Goal: Task Accomplishment & Management: Manage account settings

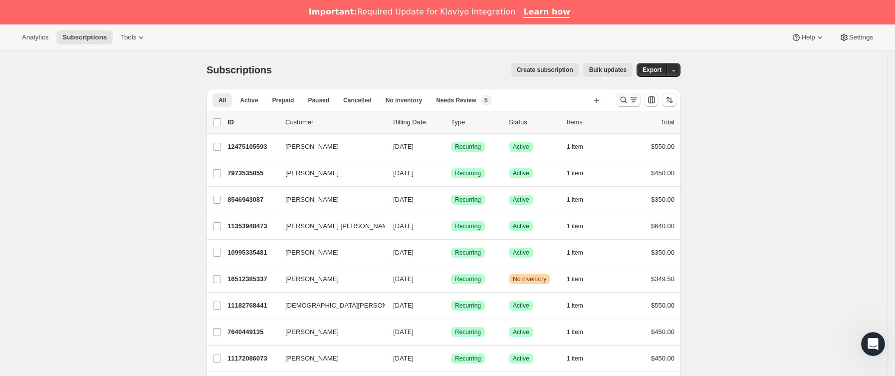
click at [638, 99] on icon "Buscar y filtrar resultados" at bounding box center [633, 100] width 10 height 10
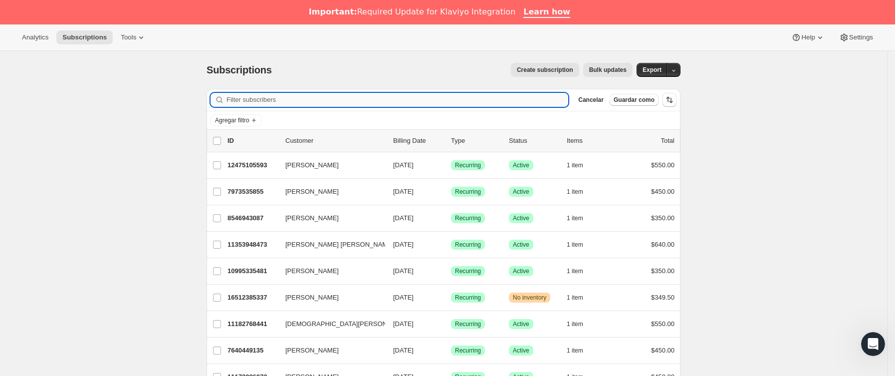
paste input "[EMAIL_ADDRESS][DOMAIN_NAME]"
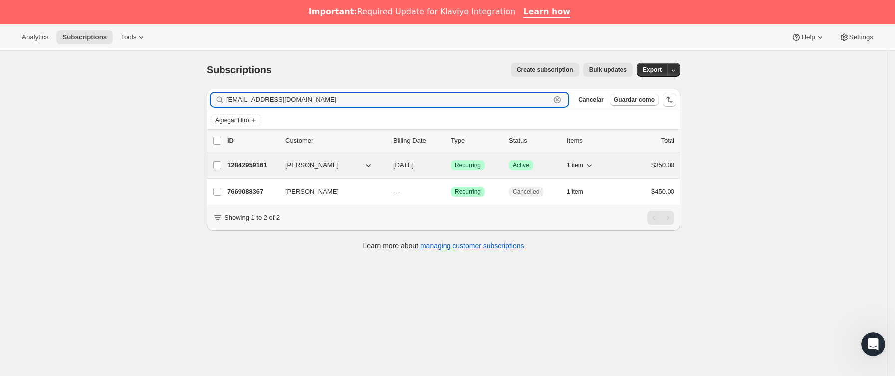
type input "[EMAIL_ADDRESS][DOMAIN_NAME]"
click at [284, 166] on div "12842959161 [PERSON_NAME] [DATE] Logrado Recurring Logrado Active 1 item $350.00" at bounding box center [450, 165] width 447 height 14
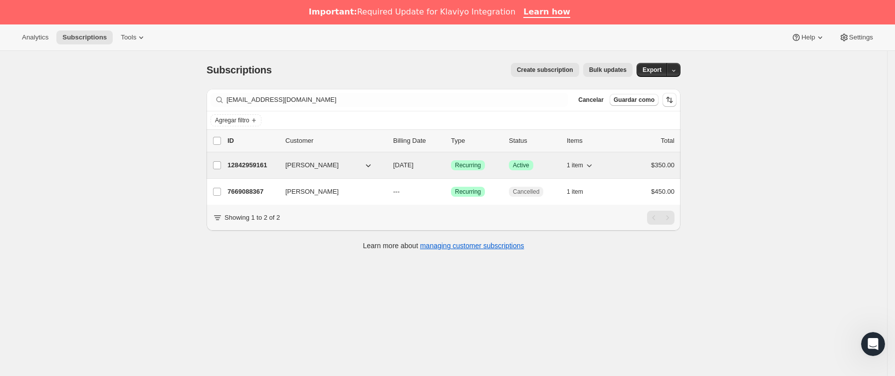
click at [277, 167] on p "12842959161" at bounding box center [252, 165] width 50 height 10
click at [262, 164] on p "12842959161" at bounding box center [252, 165] width 50 height 10
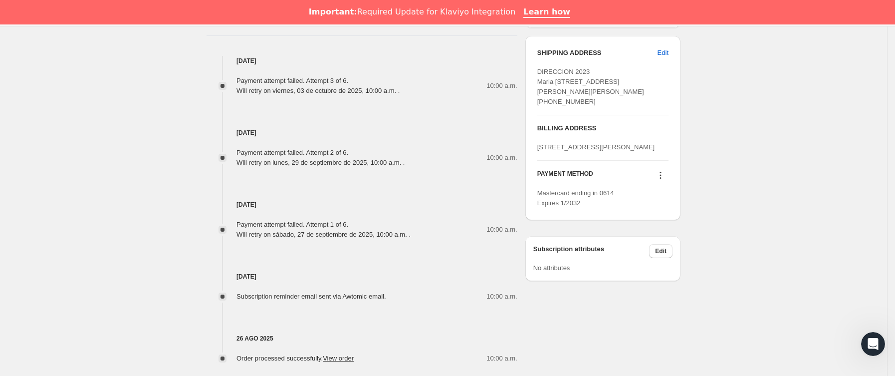
scroll to position [524, 0]
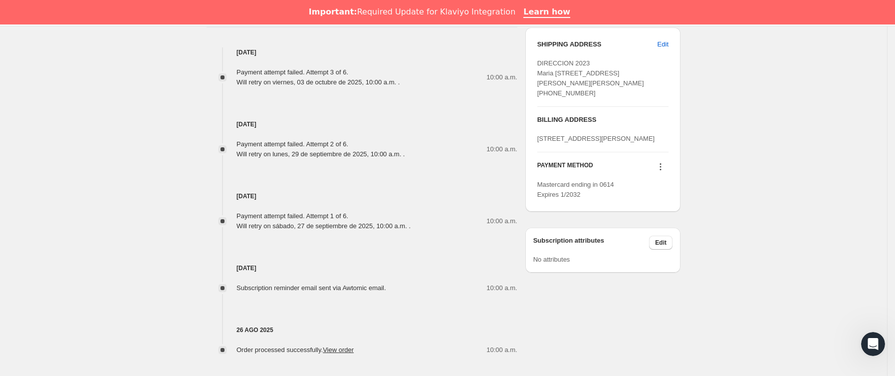
click at [665, 172] on icon at bounding box center [660, 167] width 10 height 10
click at [665, 238] on span "Send link to update card" at bounding box center [664, 236] width 70 height 7
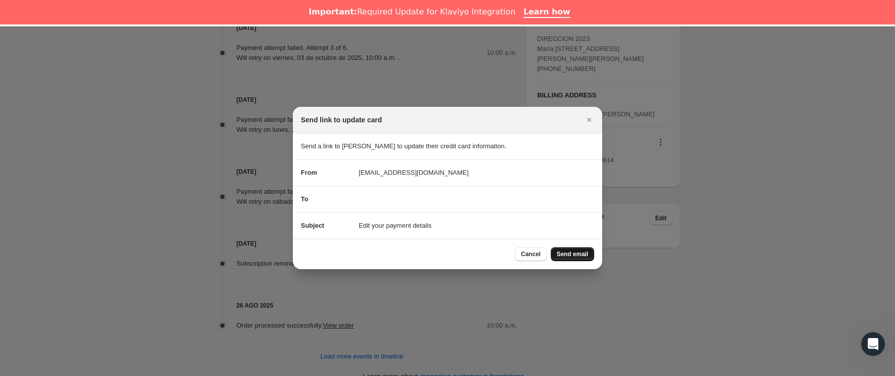
click at [563, 253] on span "Send email" at bounding box center [572, 254] width 31 height 8
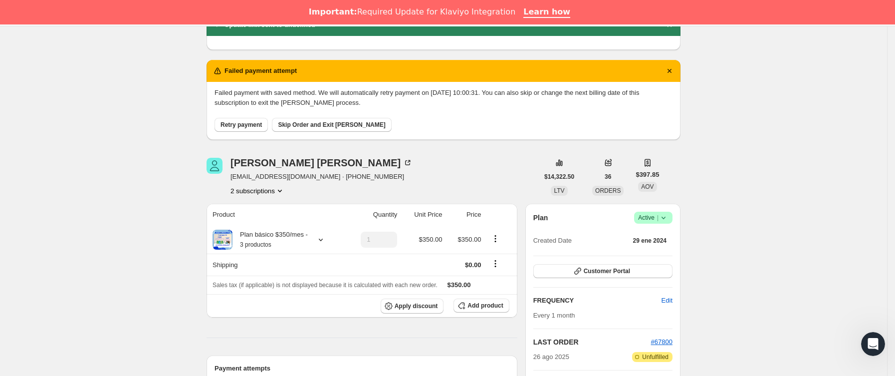
scroll to position [0, 0]
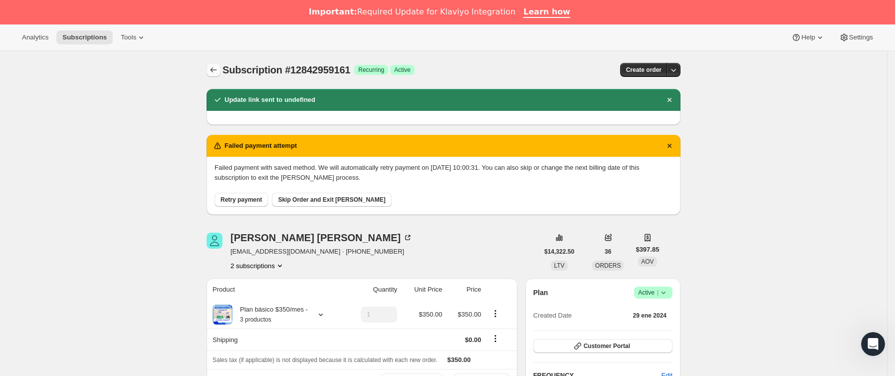
click at [217, 66] on icon "Subscriptions" at bounding box center [213, 70] width 10 height 10
